Goal: Understand process/instructions

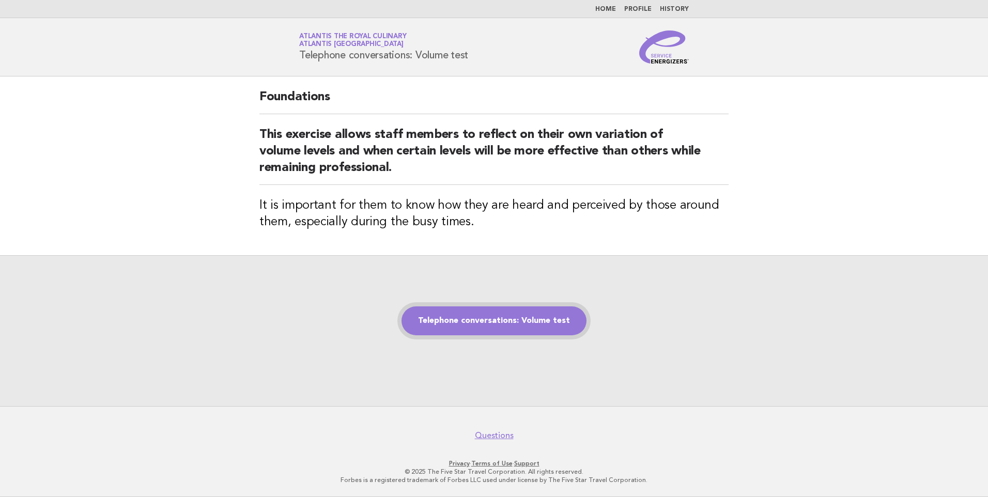
click at [543, 322] on link "Telephone conversations: Volume test" at bounding box center [493, 320] width 185 height 29
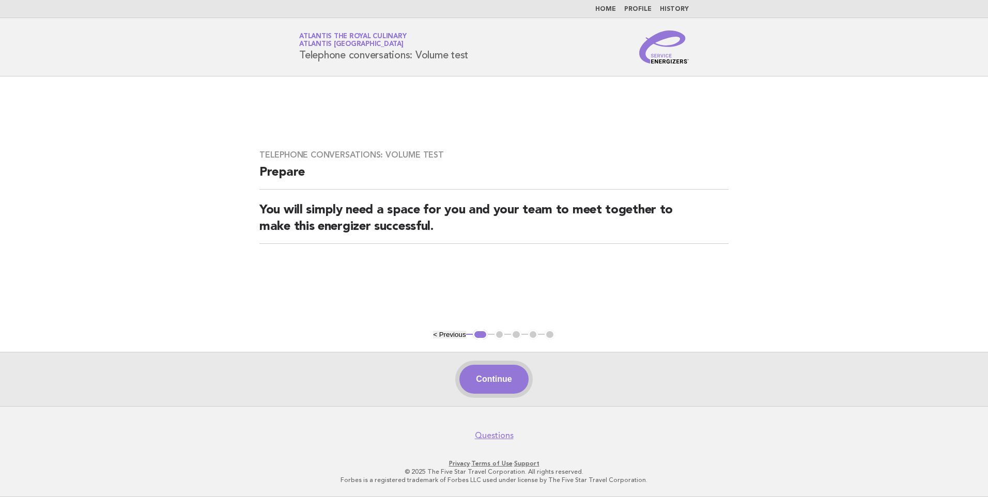
click at [501, 378] on button "Continue" at bounding box center [493, 379] width 69 height 29
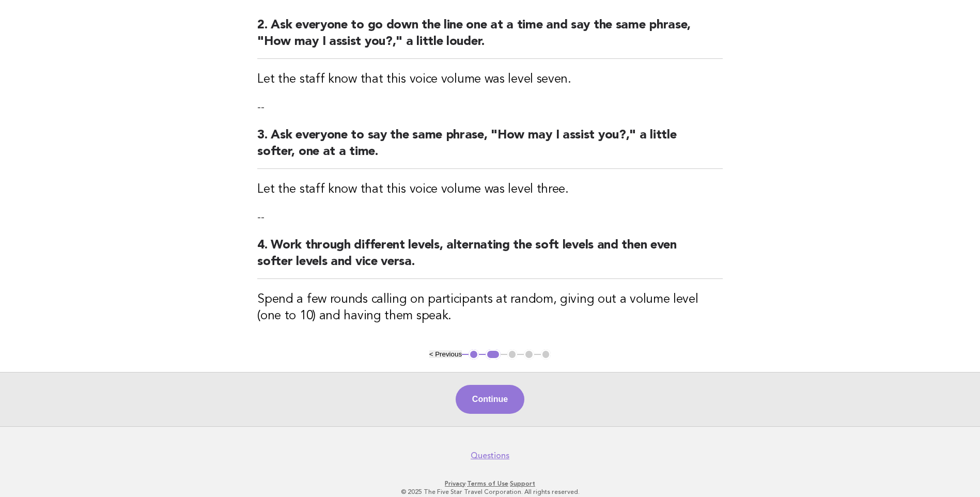
scroll to position [270, 0]
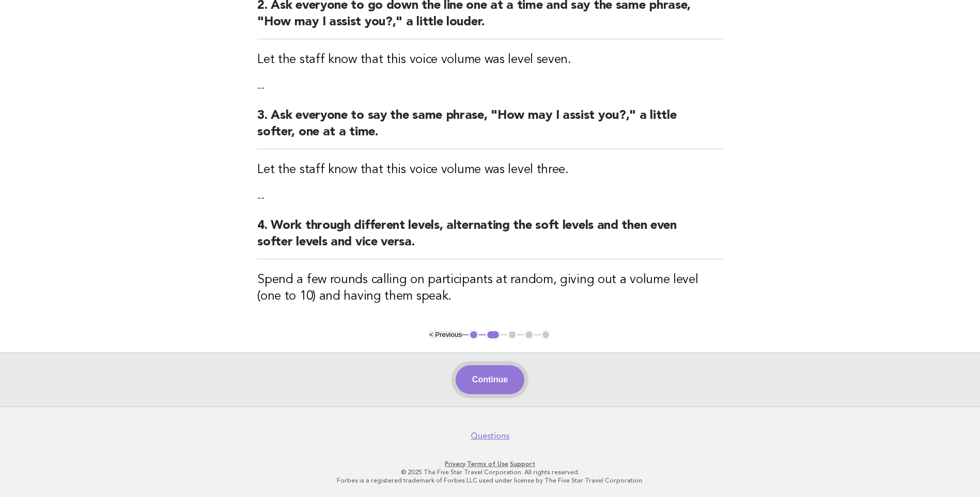
click at [512, 385] on button "Continue" at bounding box center [490, 379] width 69 height 29
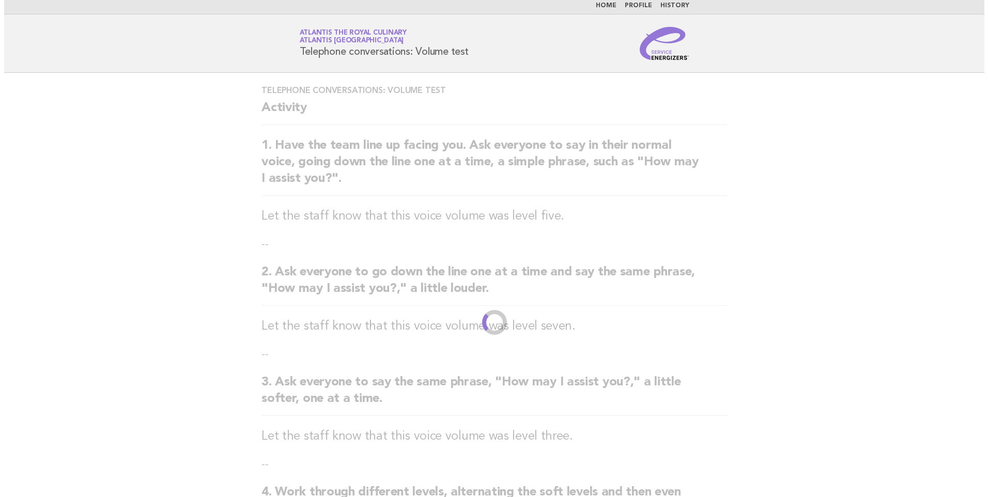
scroll to position [0, 0]
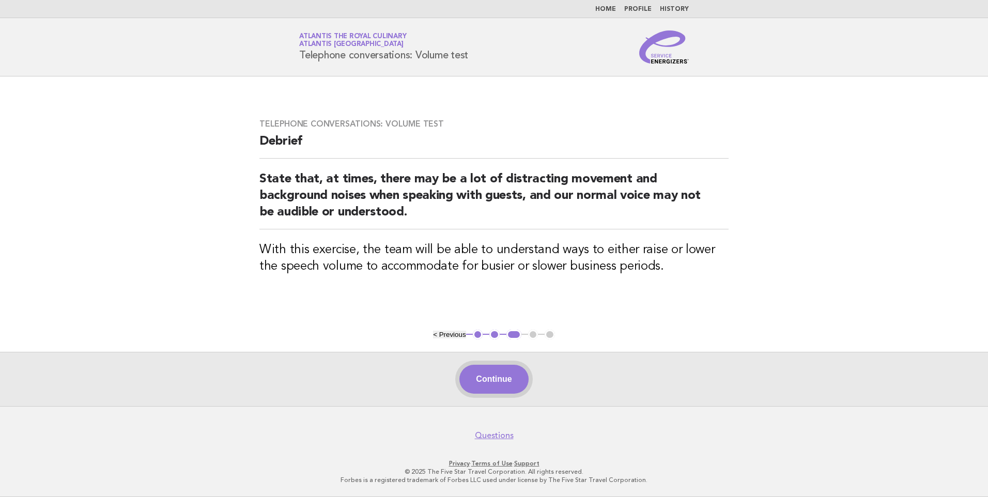
click at [519, 379] on button "Continue" at bounding box center [493, 379] width 69 height 29
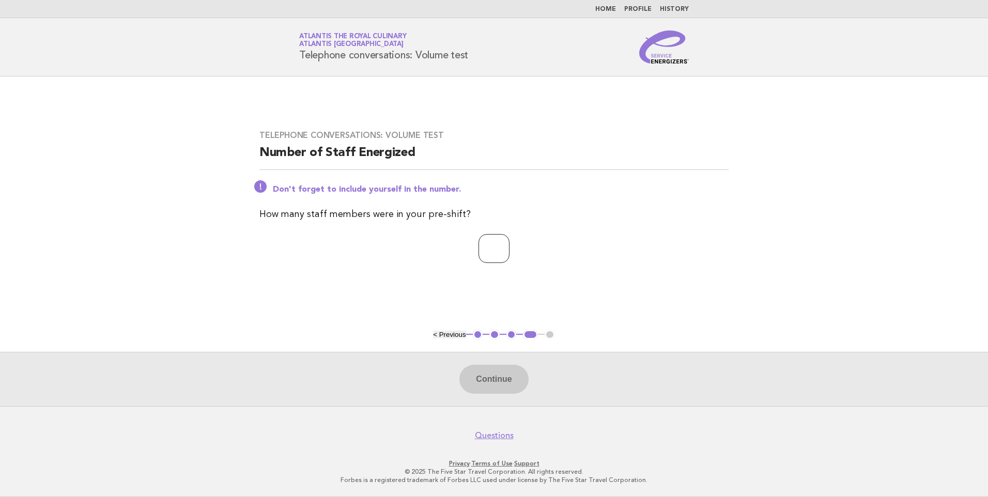
click at [478, 259] on input "number" at bounding box center [493, 248] width 31 height 29
type input "*"
click at [496, 379] on button "Continue" at bounding box center [493, 379] width 69 height 29
